Goal: Check status

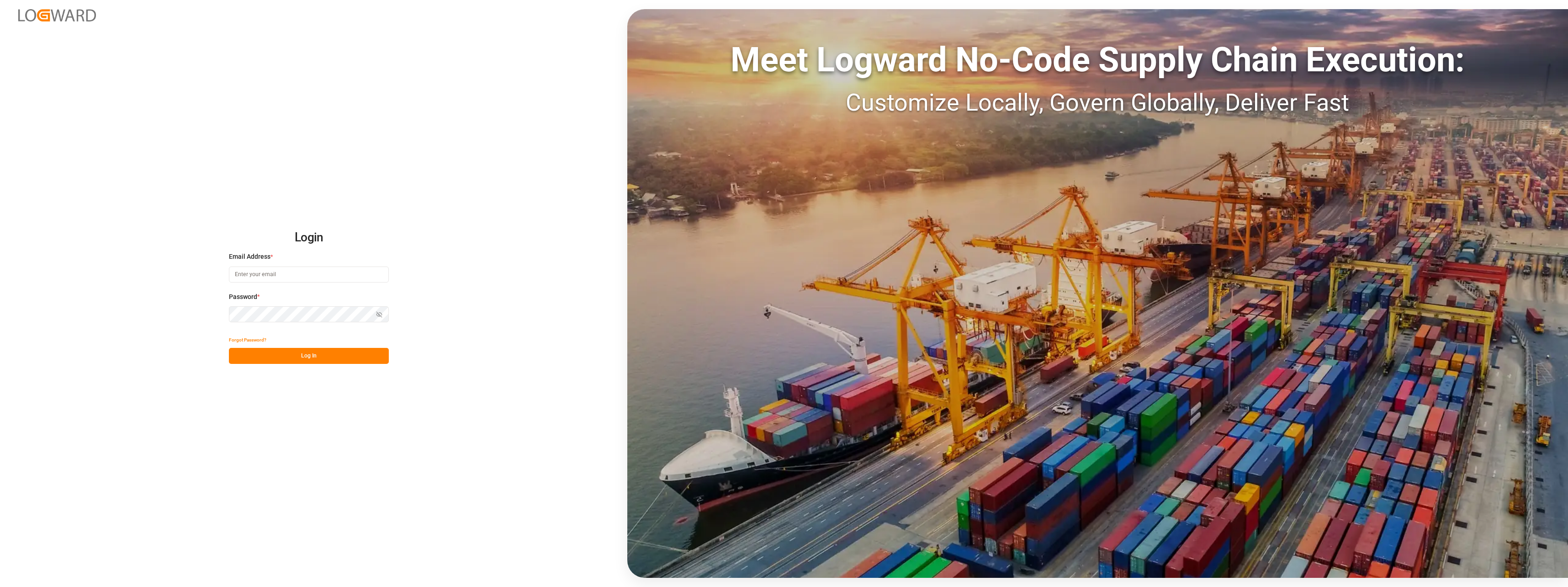
type input "[PERSON_NAME][EMAIL_ADDRESS][PERSON_NAME][DOMAIN_NAME]"
click at [340, 360] on button "Log In" at bounding box center [309, 356] width 160 height 16
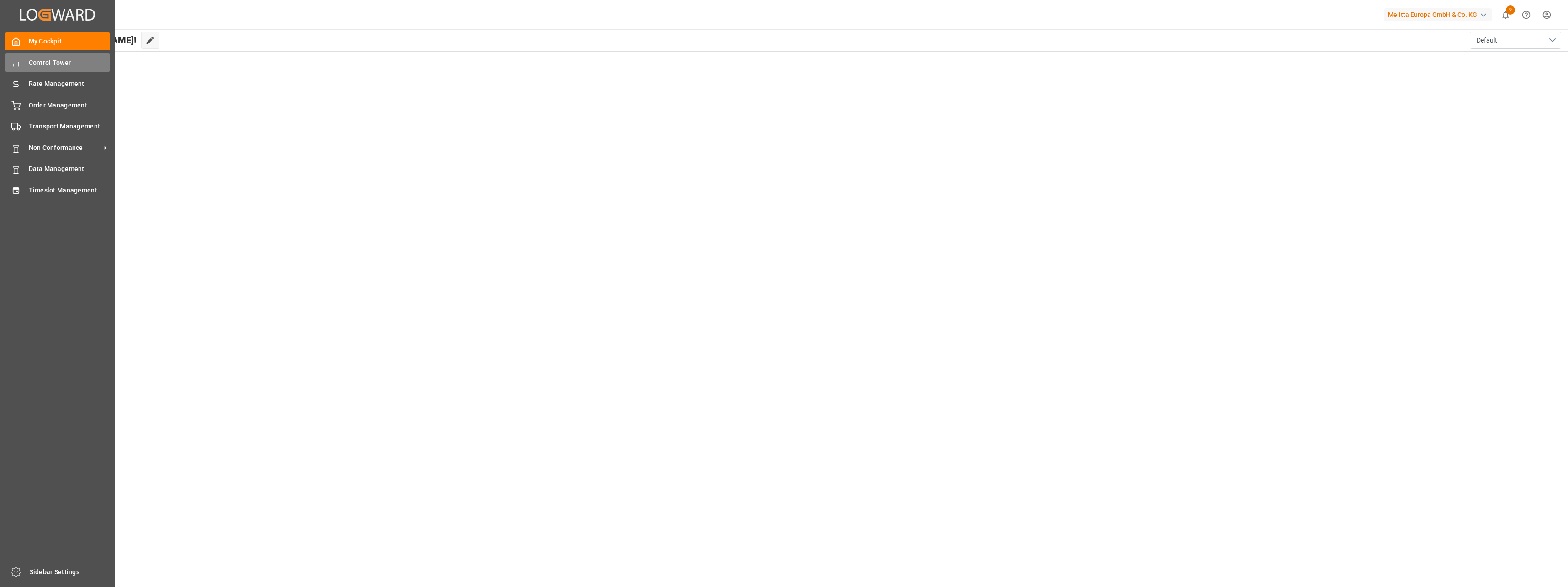
click at [82, 65] on span "Control Tower" at bounding box center [69, 63] width 82 height 10
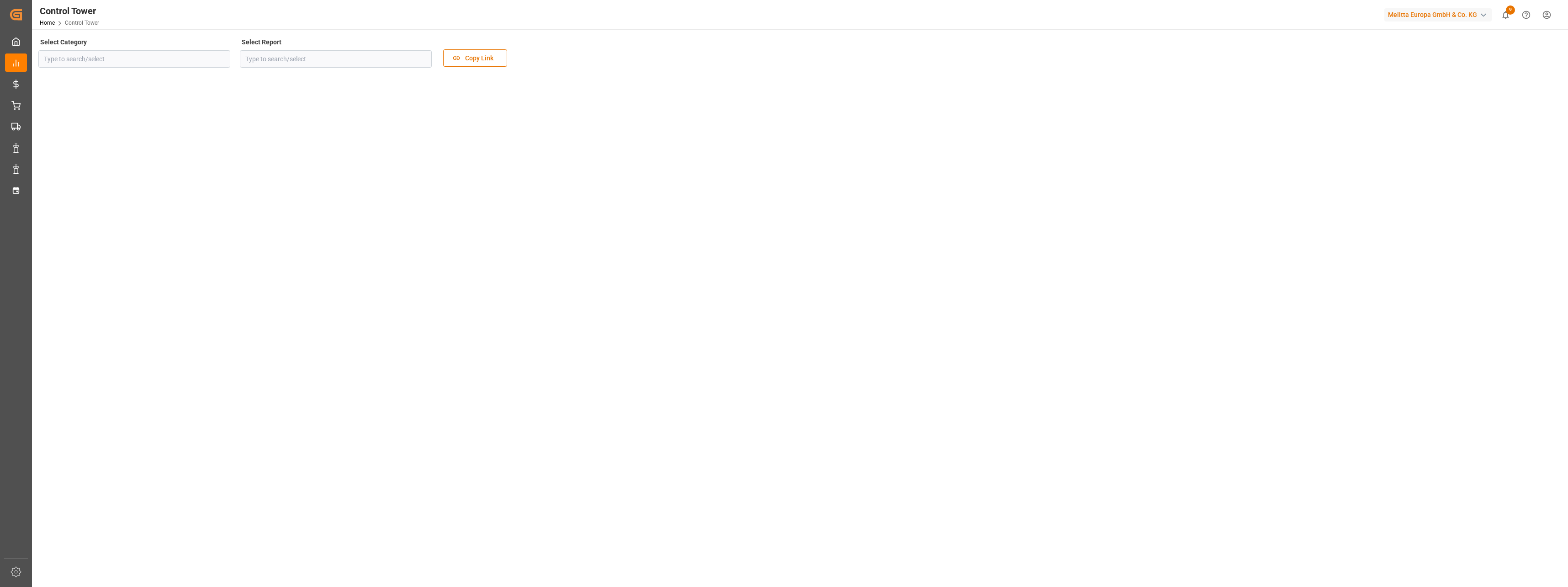
type input "Sourcing"
type input "Logistics Dashboard - DE"
click at [966, 317] on tableau-viz at bounding box center [799, 429] width 1519 height 709
click at [747, 329] on tableau-viz at bounding box center [799, 429] width 1519 height 709
drag, startPoint x: 813, startPoint y: 250, endPoint x: 713, endPoint y: 253, distance: 100.0
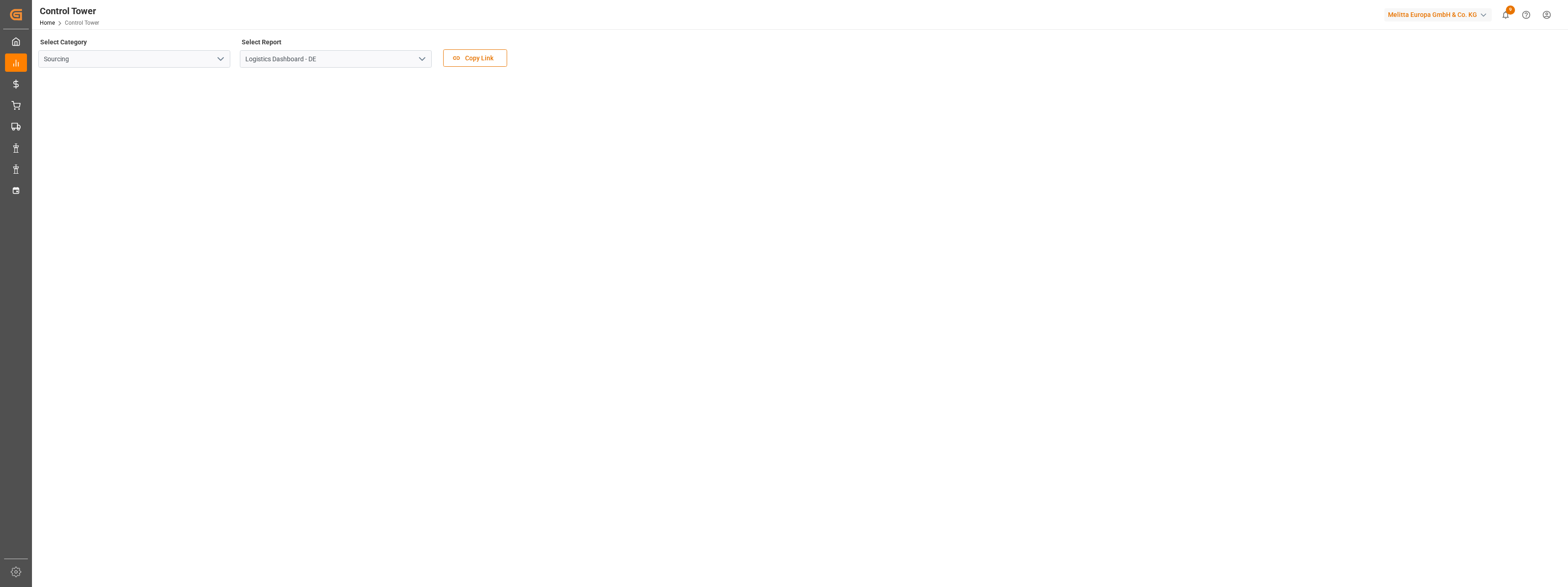
click at [814, 250] on tableau-viz at bounding box center [799, 429] width 1519 height 709
click at [785, 278] on tableau-viz at bounding box center [799, 429] width 1519 height 709
